Goal: Task Accomplishment & Management: Manage account settings

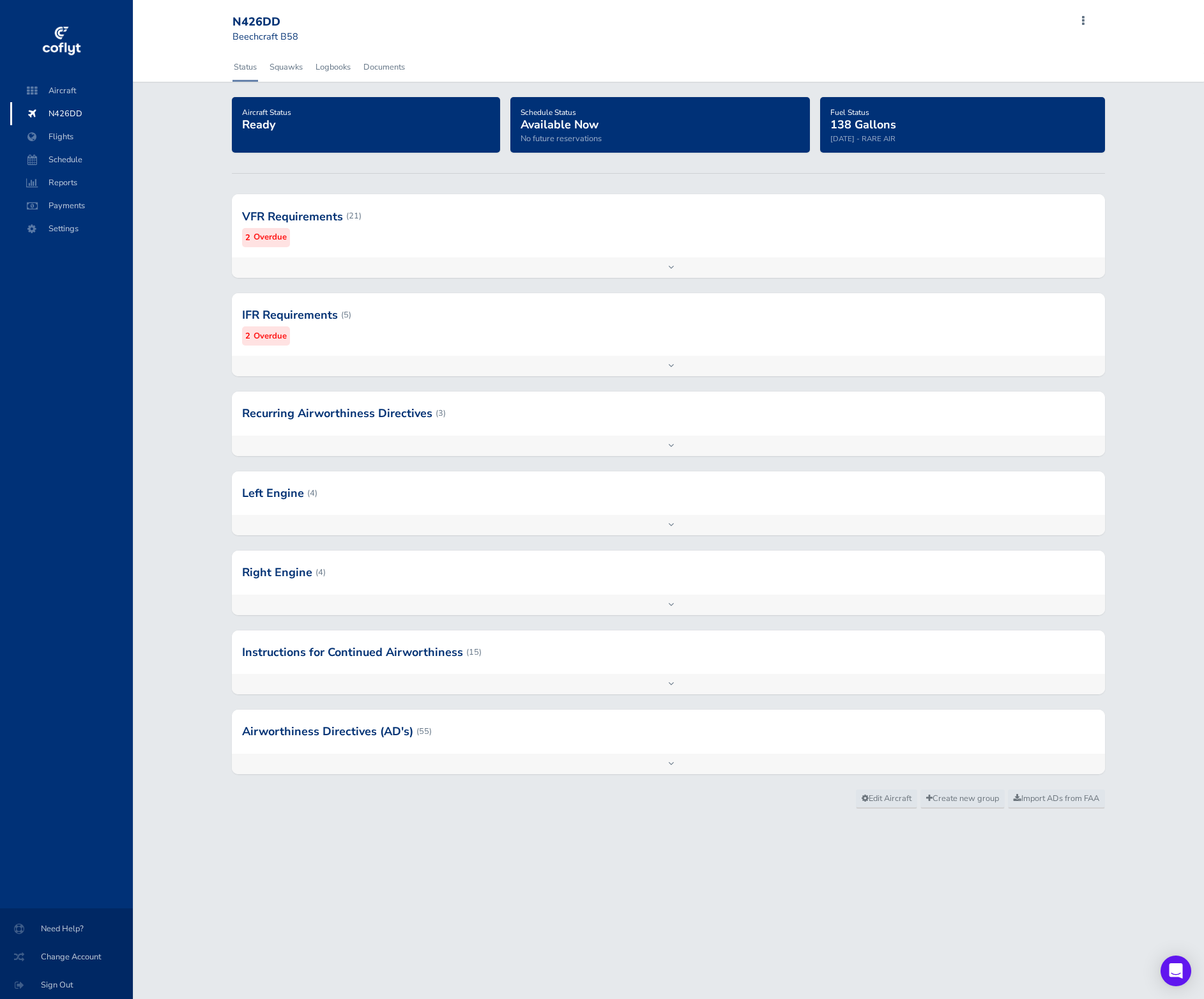
click at [292, 238] on div at bounding box center [669, 216] width 873 height 63
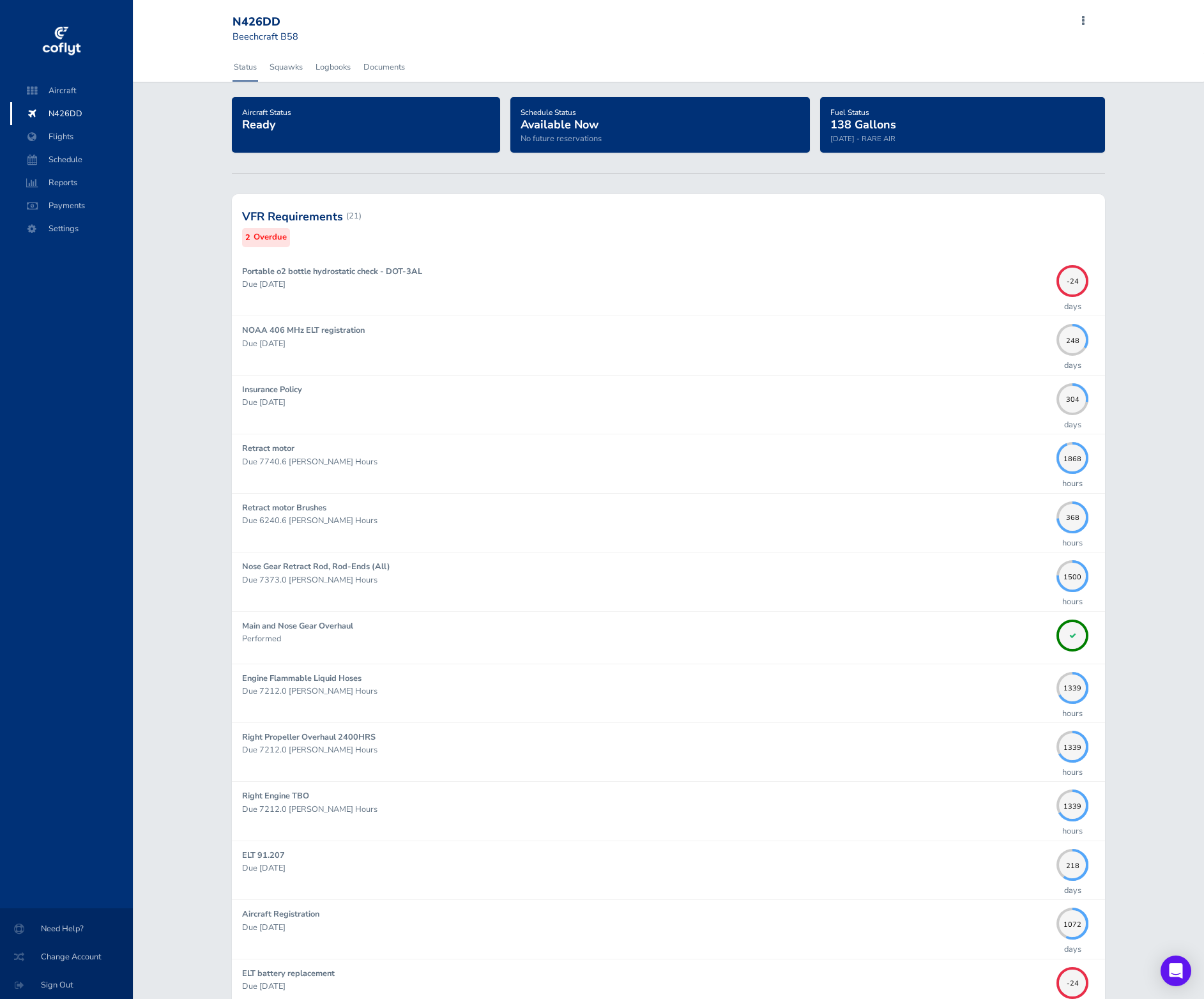
click at [60, 111] on span "N426DD" at bounding box center [71, 113] width 97 height 23
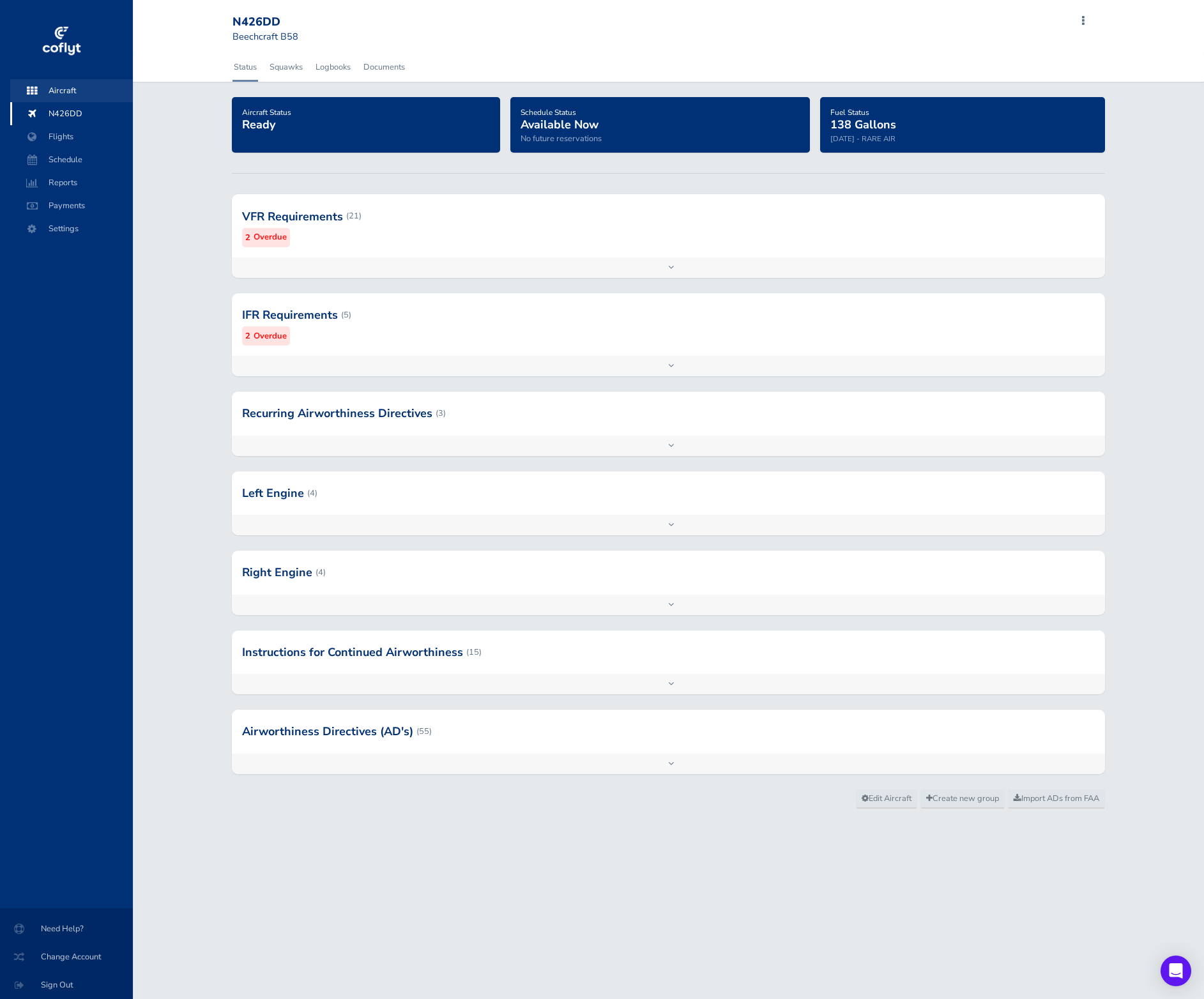
click at [73, 95] on span "Aircraft" at bounding box center [71, 90] width 97 height 23
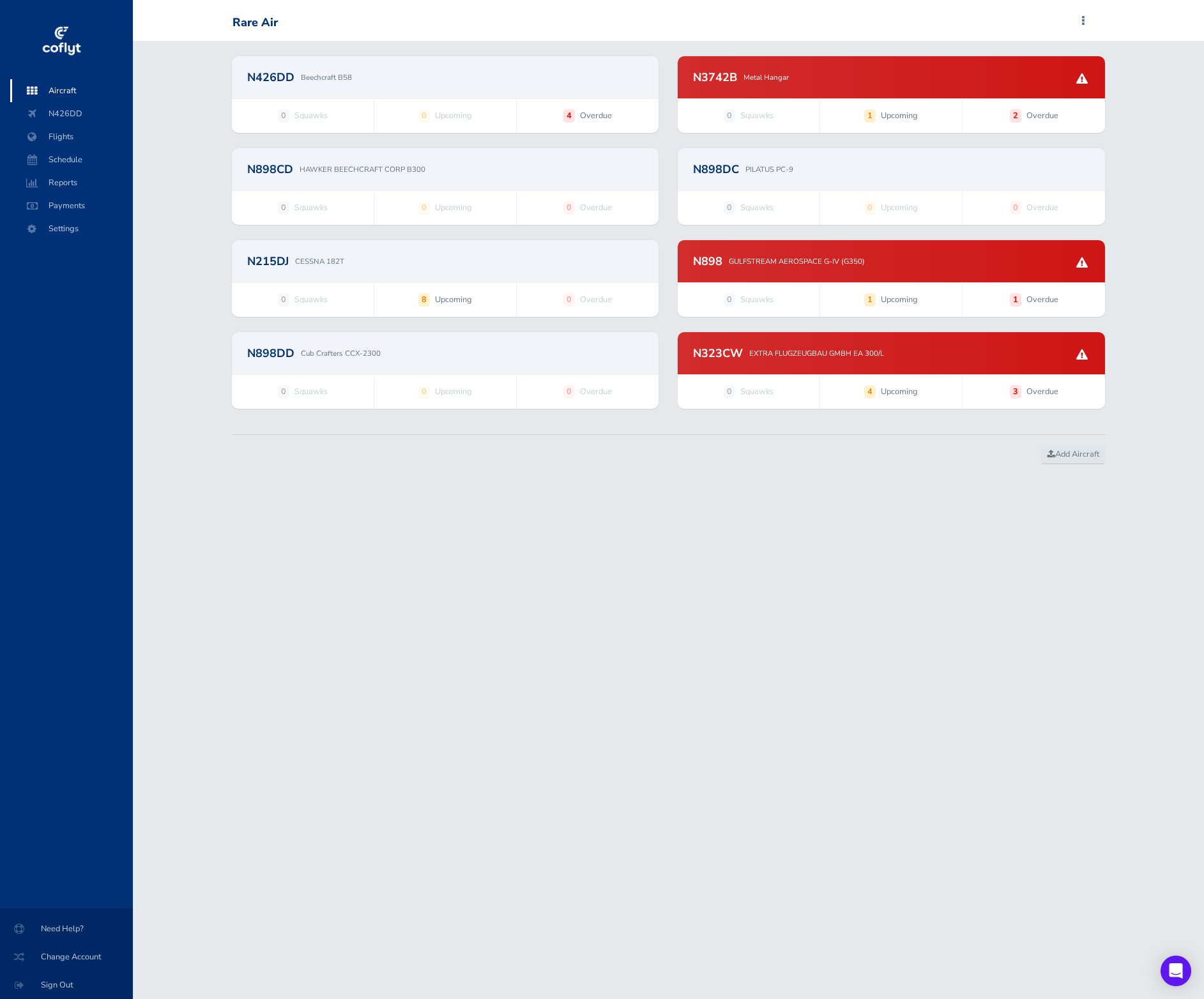
click at [442, 265] on div "N215DJ CESSNA 182T" at bounding box center [445, 262] width 397 height 11
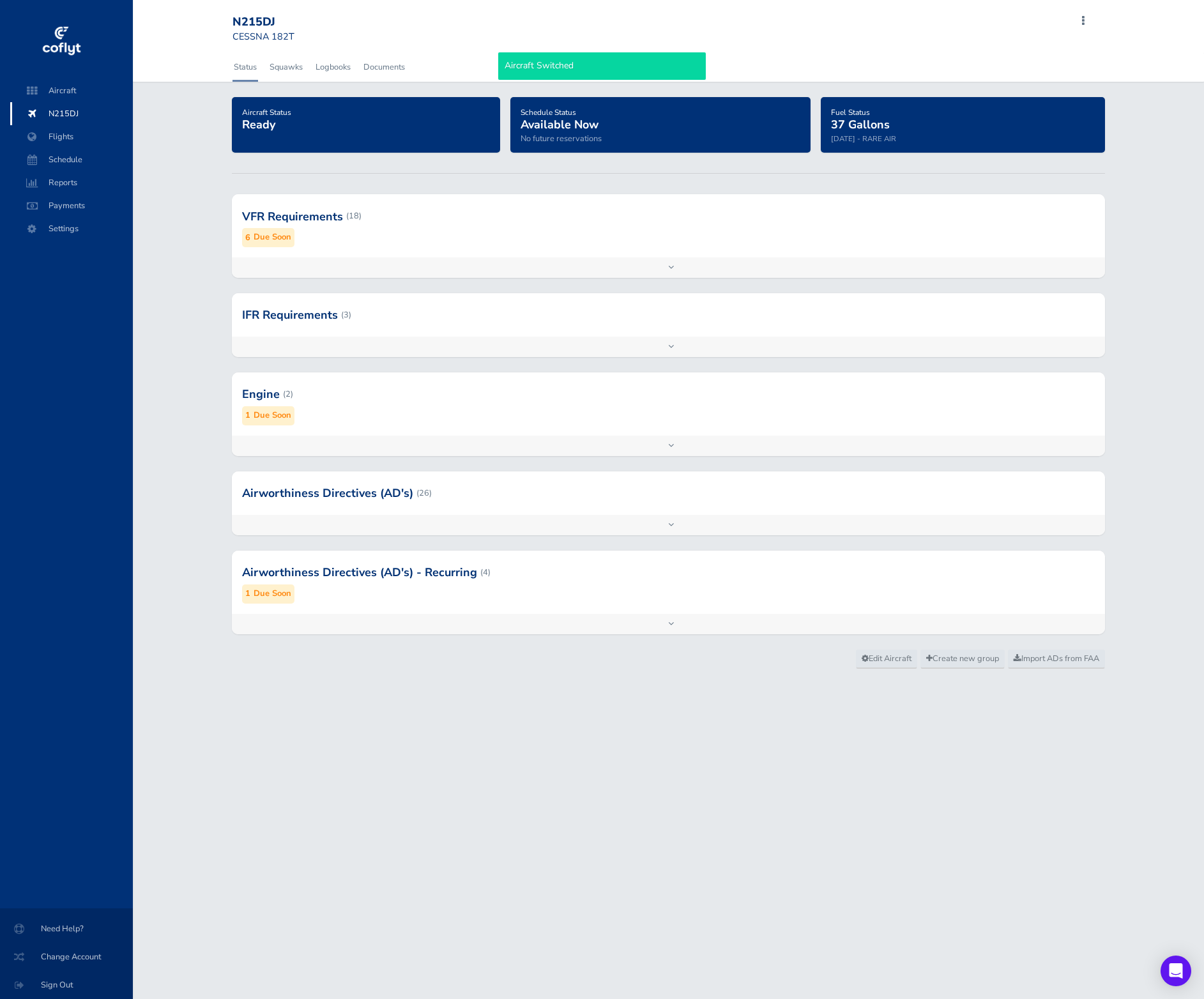
click at [414, 403] on div at bounding box center [669, 394] width 873 height 63
